Goal: Find specific page/section: Find specific page/section

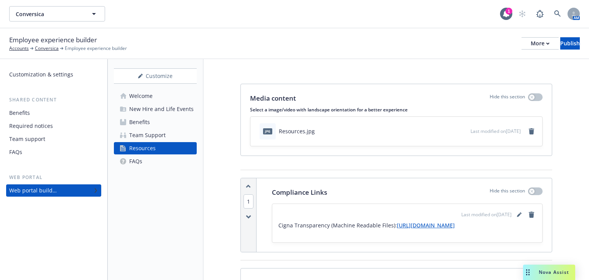
scroll to position [215, 0]
